Goal: Check status: Check status

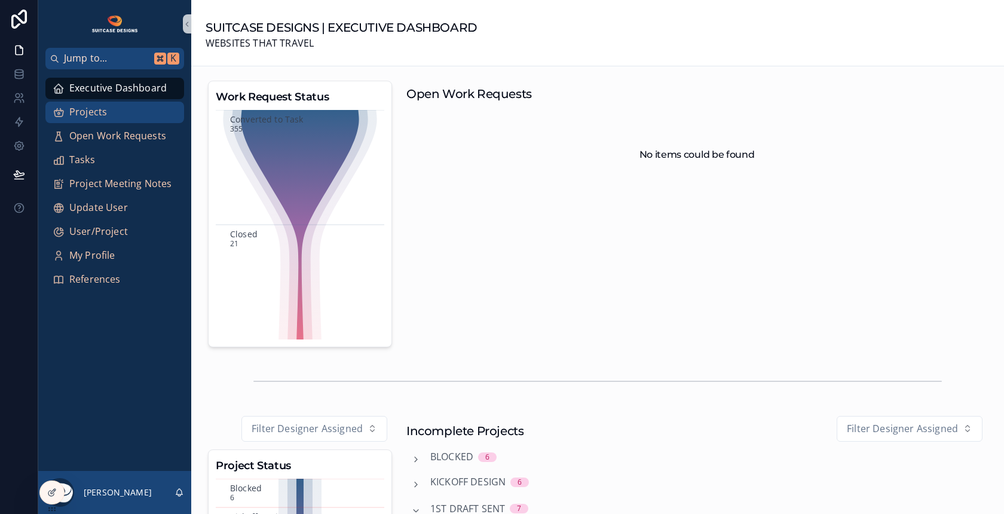
click at [81, 109] on span "Projects" at bounding box center [88, 113] width 38 height 16
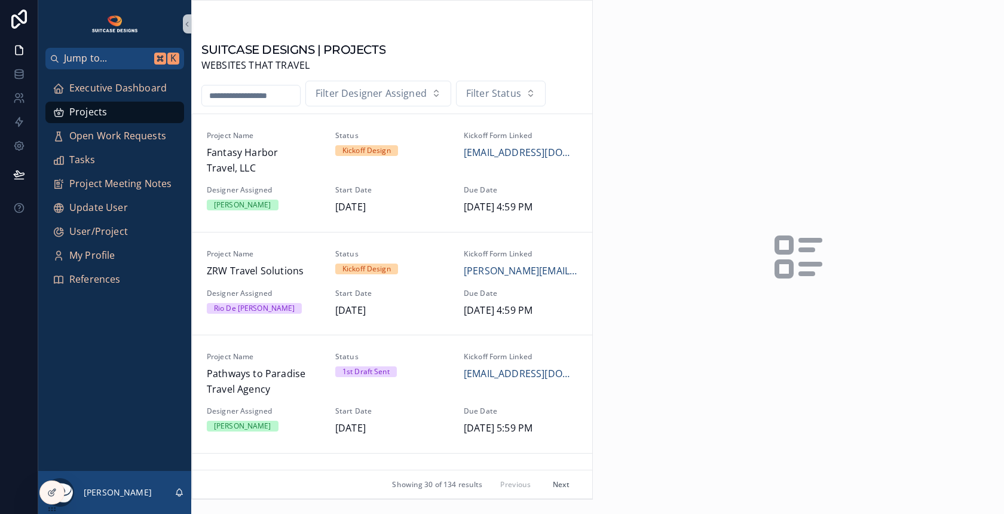
click at [286, 97] on input "scrollable content" at bounding box center [251, 95] width 98 height 17
type input "***"
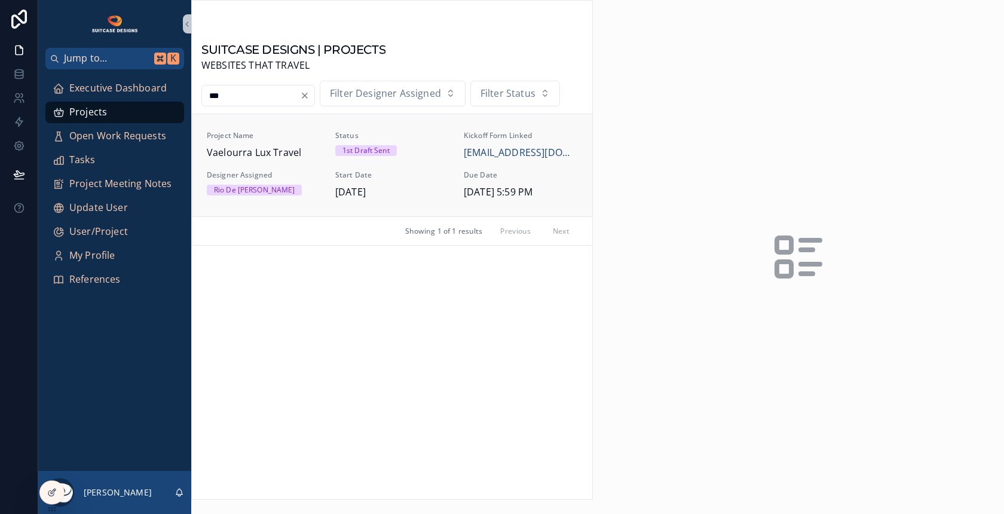
click at [290, 185] on div "Rio De Leon" at bounding box center [264, 190] width 114 height 11
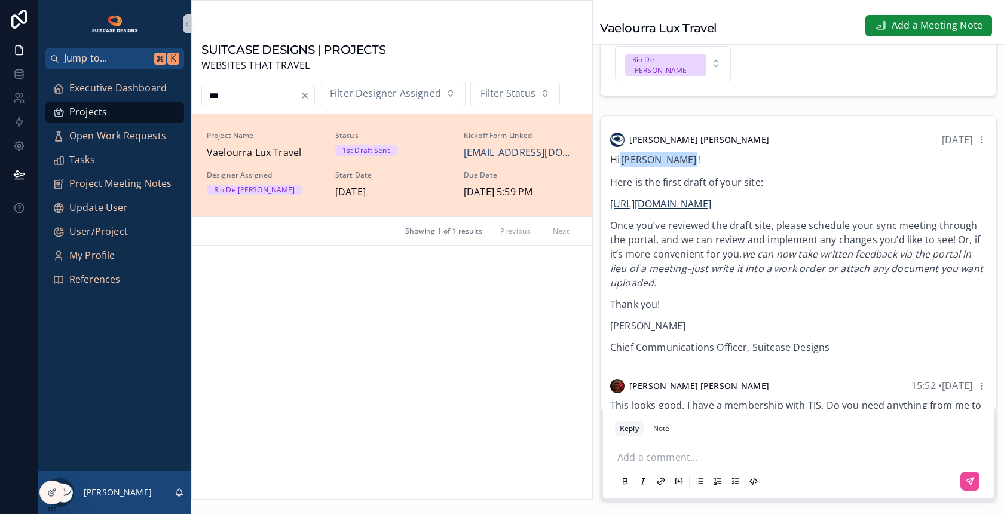
click at [654, 197] on link "https://justinh456.sg-host.com" at bounding box center [660, 203] width 101 height 13
click at [132, 96] on div "Executive Dashboard" at bounding box center [115, 88] width 124 height 19
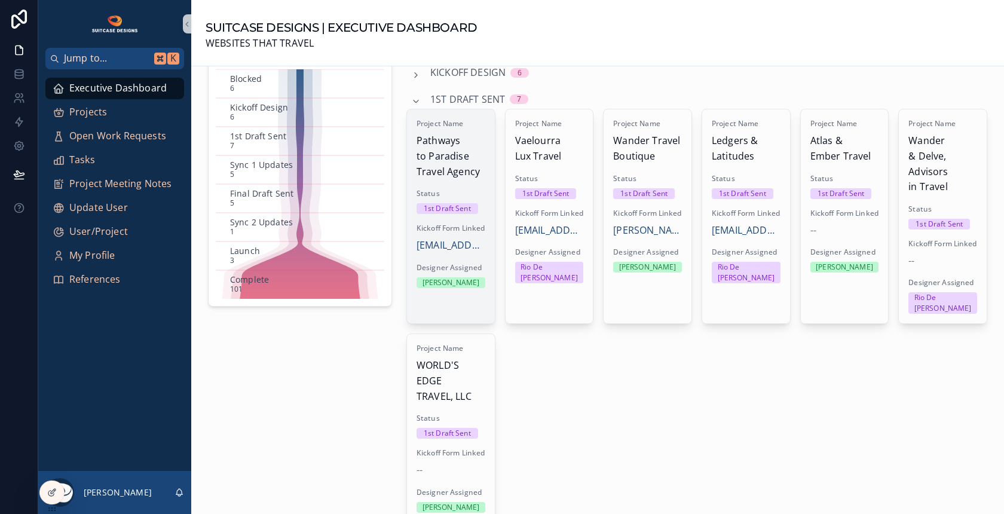
scroll to position [412, 0]
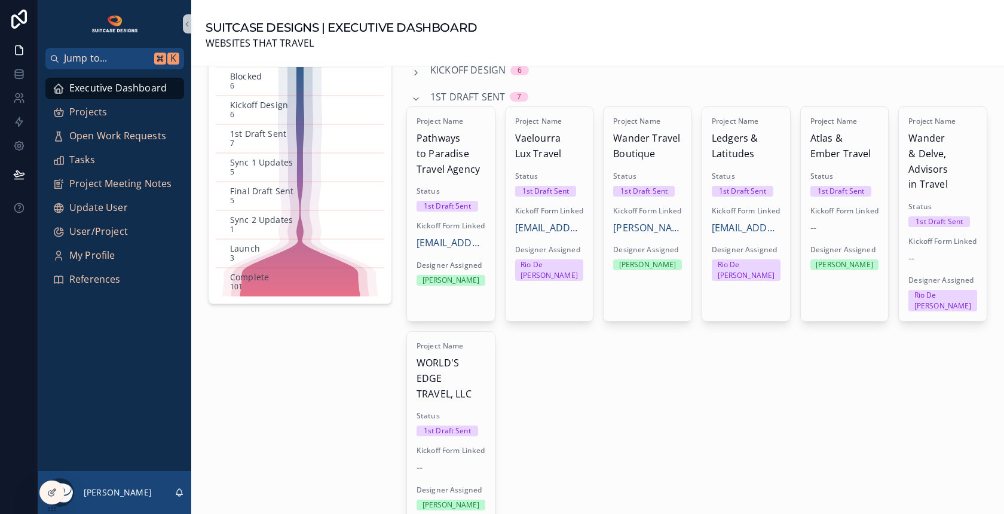
click at [473, 96] on span "1st Draft Sent" at bounding box center [467, 98] width 75 height 16
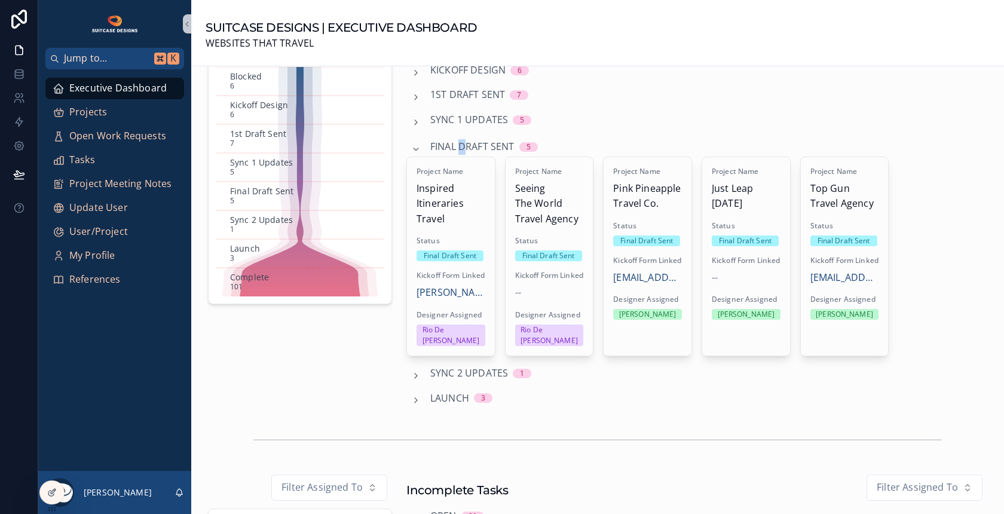
click at [462, 149] on span "Final Draft Sent" at bounding box center [472, 147] width 84 height 16
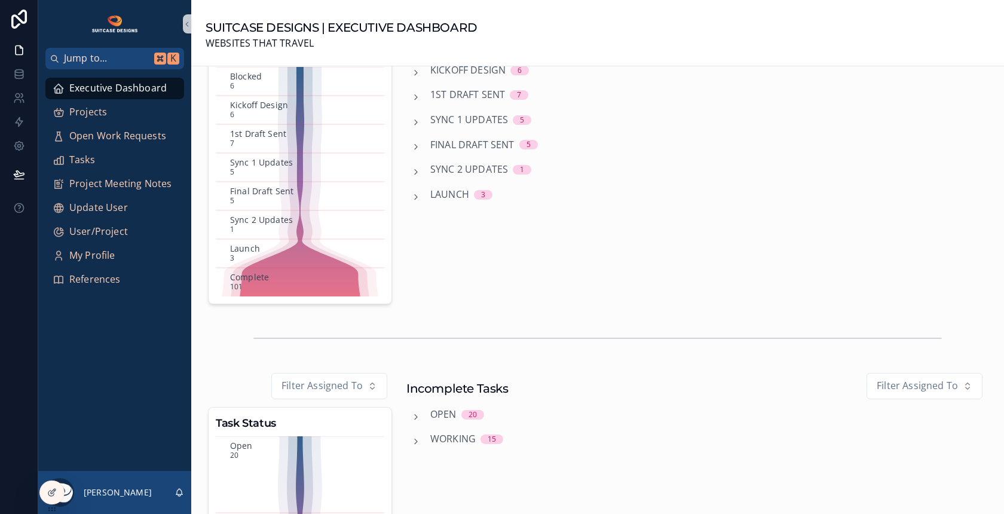
click at [705, 187] on div "Launch 3" at bounding box center [696, 195] width 581 height 16
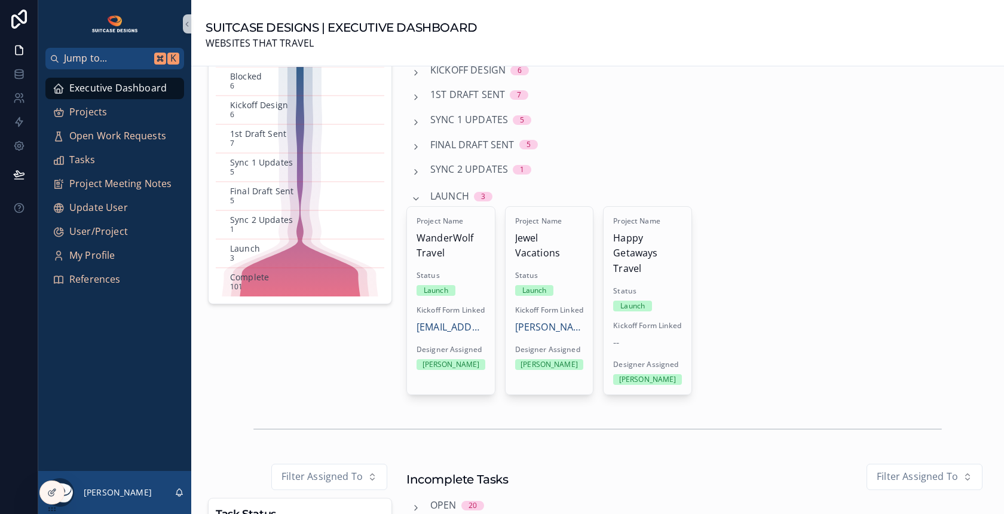
click at [446, 198] on span "Launch" at bounding box center [449, 197] width 39 height 16
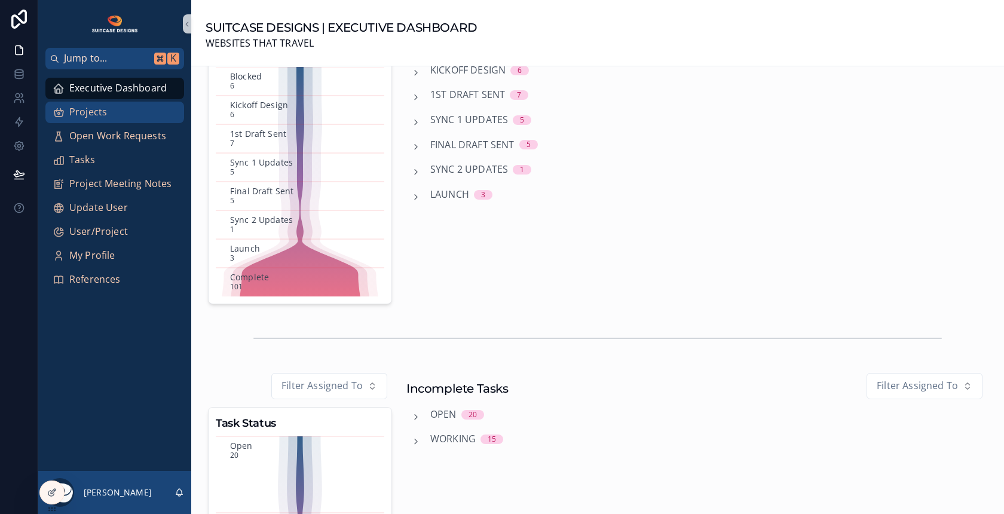
click at [98, 115] on span "Projects" at bounding box center [88, 113] width 38 height 16
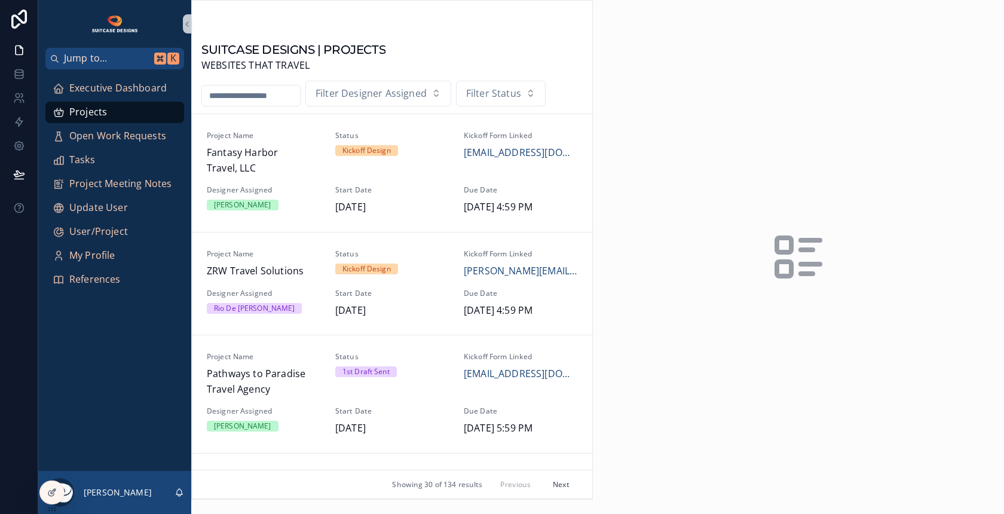
click at [269, 93] on input "scrollable content" at bounding box center [251, 95] width 98 height 17
type input "*****"
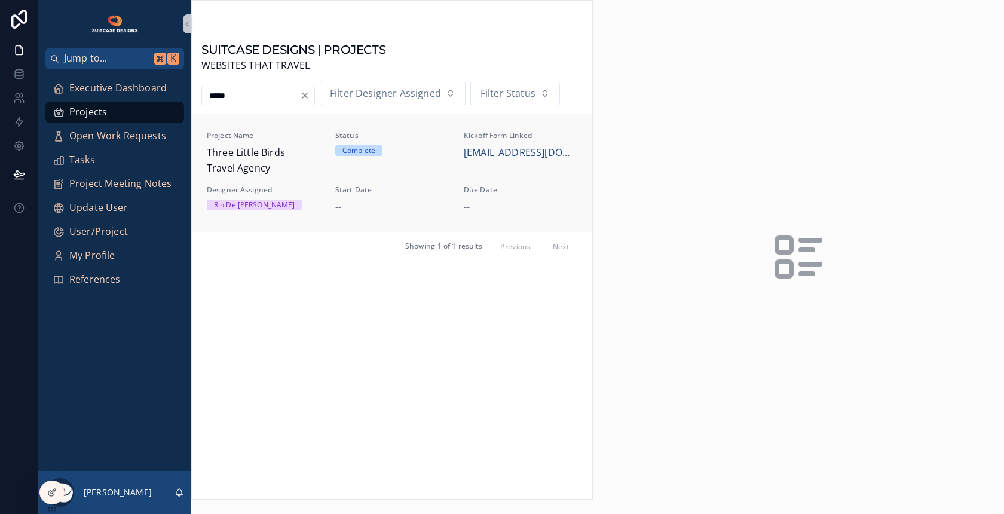
click at [296, 197] on div "Designer Assigned Rio De Leon" at bounding box center [264, 197] width 114 height 25
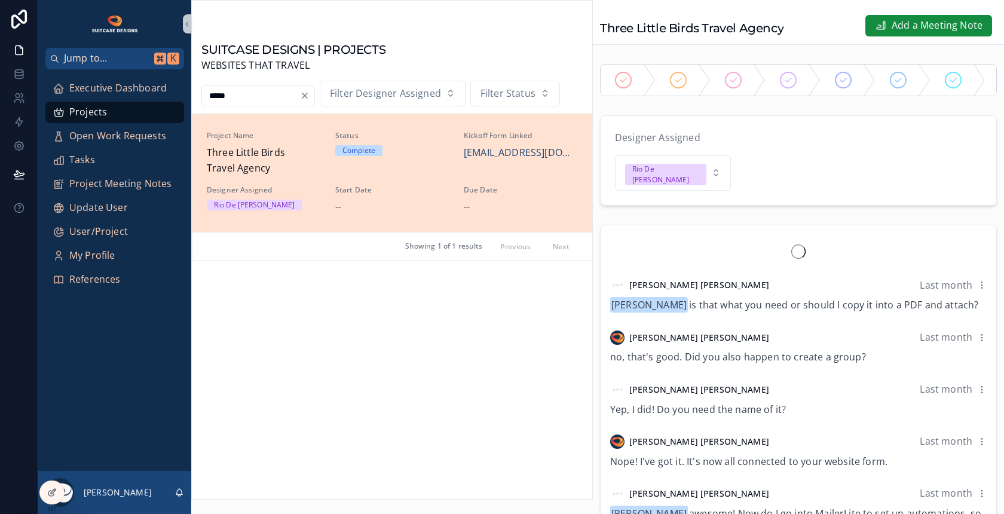
scroll to position [1190, 0]
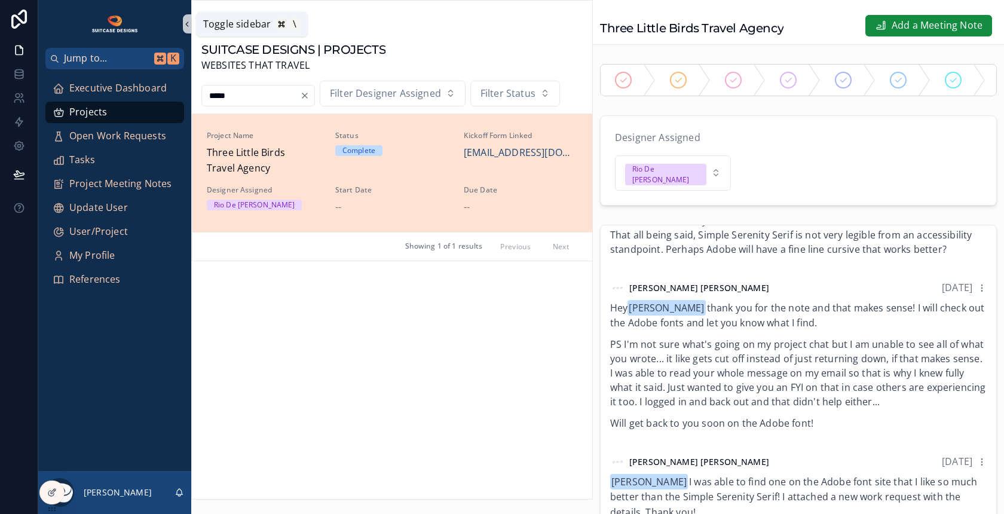
click at [185, 22] on icon "scrollable content" at bounding box center [187, 24] width 8 height 9
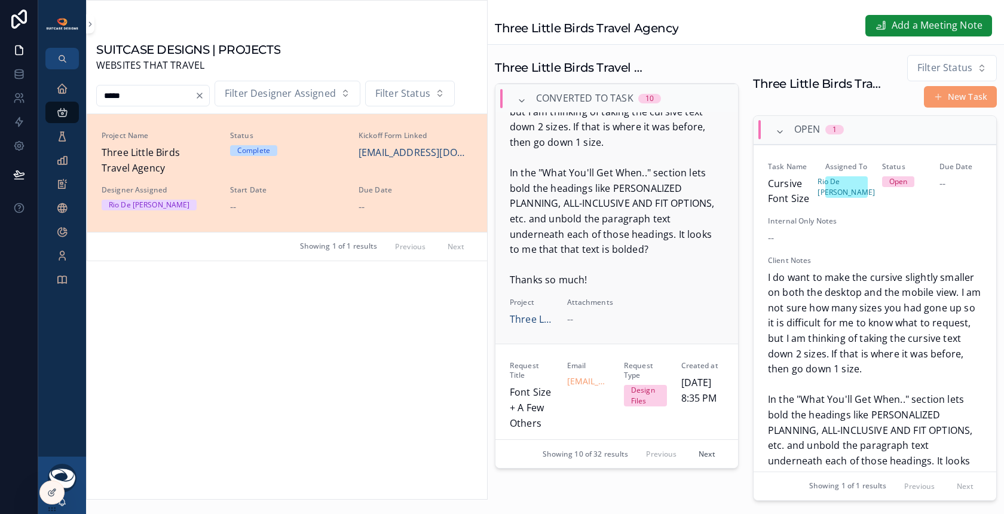
scroll to position [194, 0]
click at [659, 241] on span "I do want to make the cursive slightly smaller on both the desktop and the mobi…" at bounding box center [617, 164] width 214 height 245
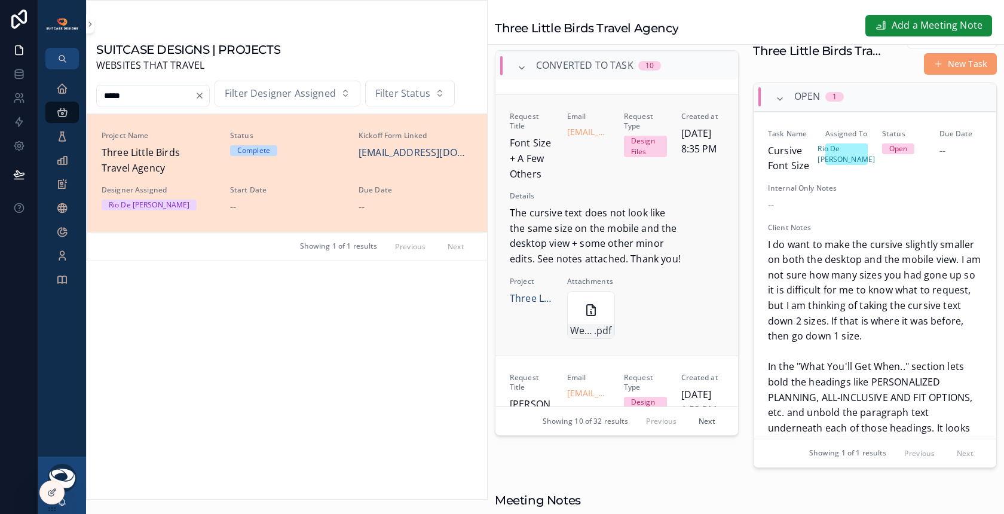
scroll to position [409, 0]
click at [581, 309] on div "Website-Revisions .pdf" at bounding box center [591, 316] width 48 height 48
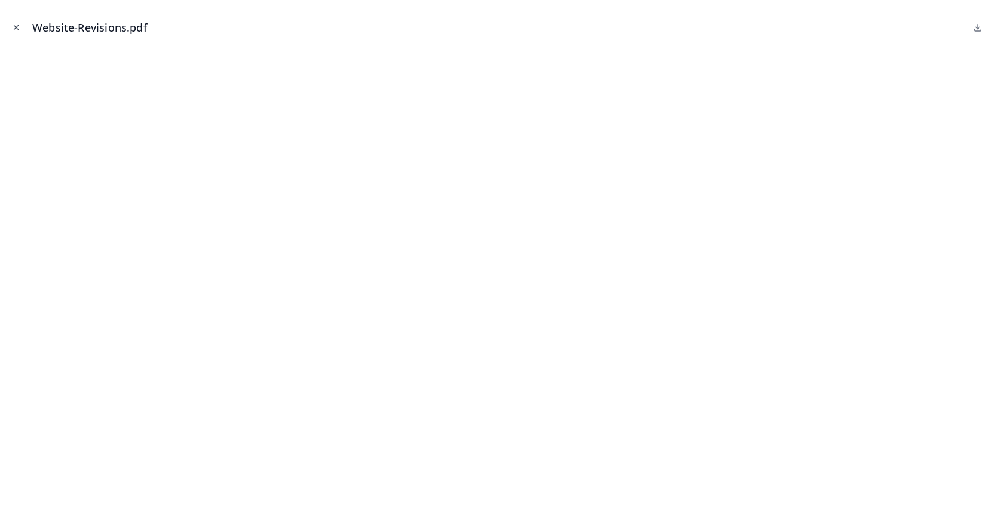
click at [13, 27] on icon "Close modal" at bounding box center [16, 27] width 8 height 8
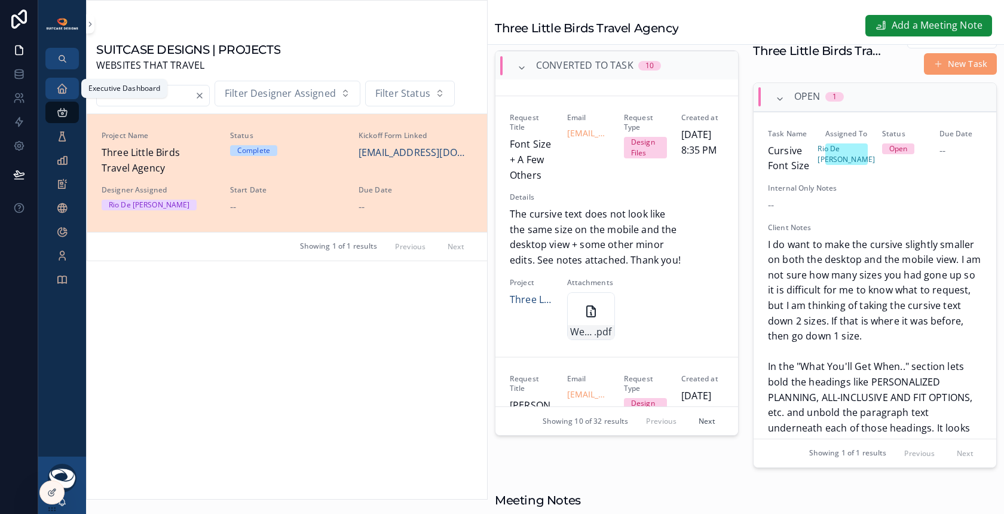
click at [68, 85] on icon "scrollable content" at bounding box center [62, 88] width 12 height 12
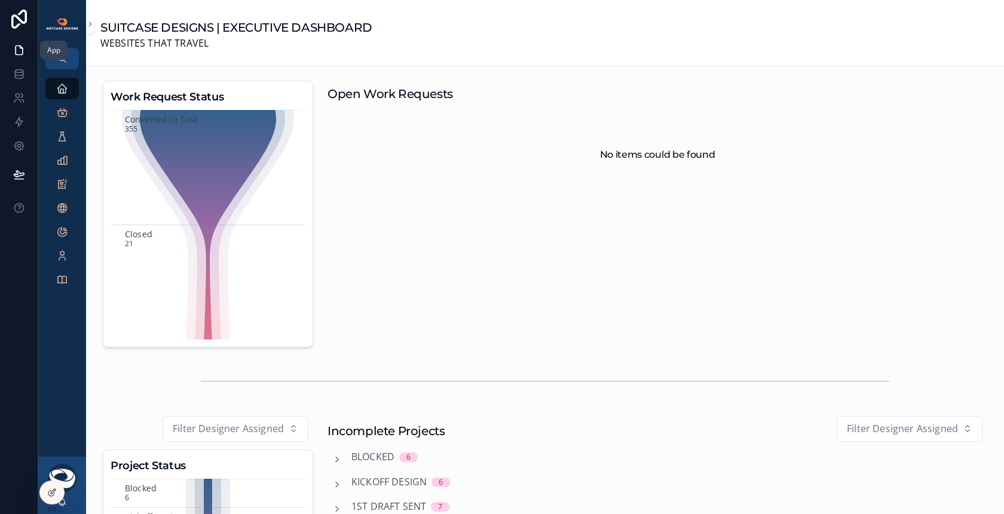
click at [21, 56] on icon at bounding box center [19, 50] width 12 height 12
